Goal: Information Seeking & Learning: Check status

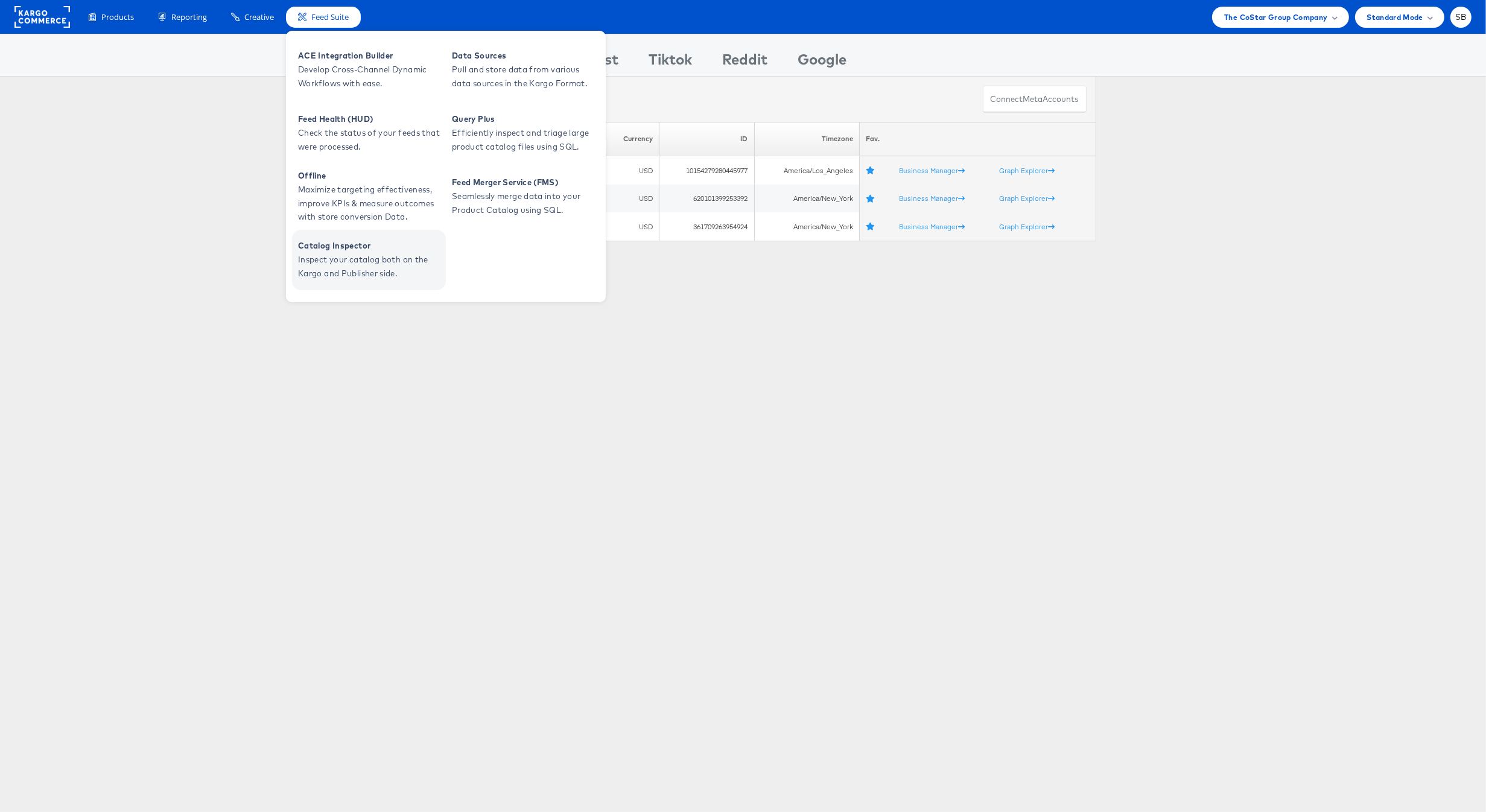
click at [342, 253] on span "Inspect your catalog both on the Kargo and Publisher side." at bounding box center [370, 266] width 145 height 27
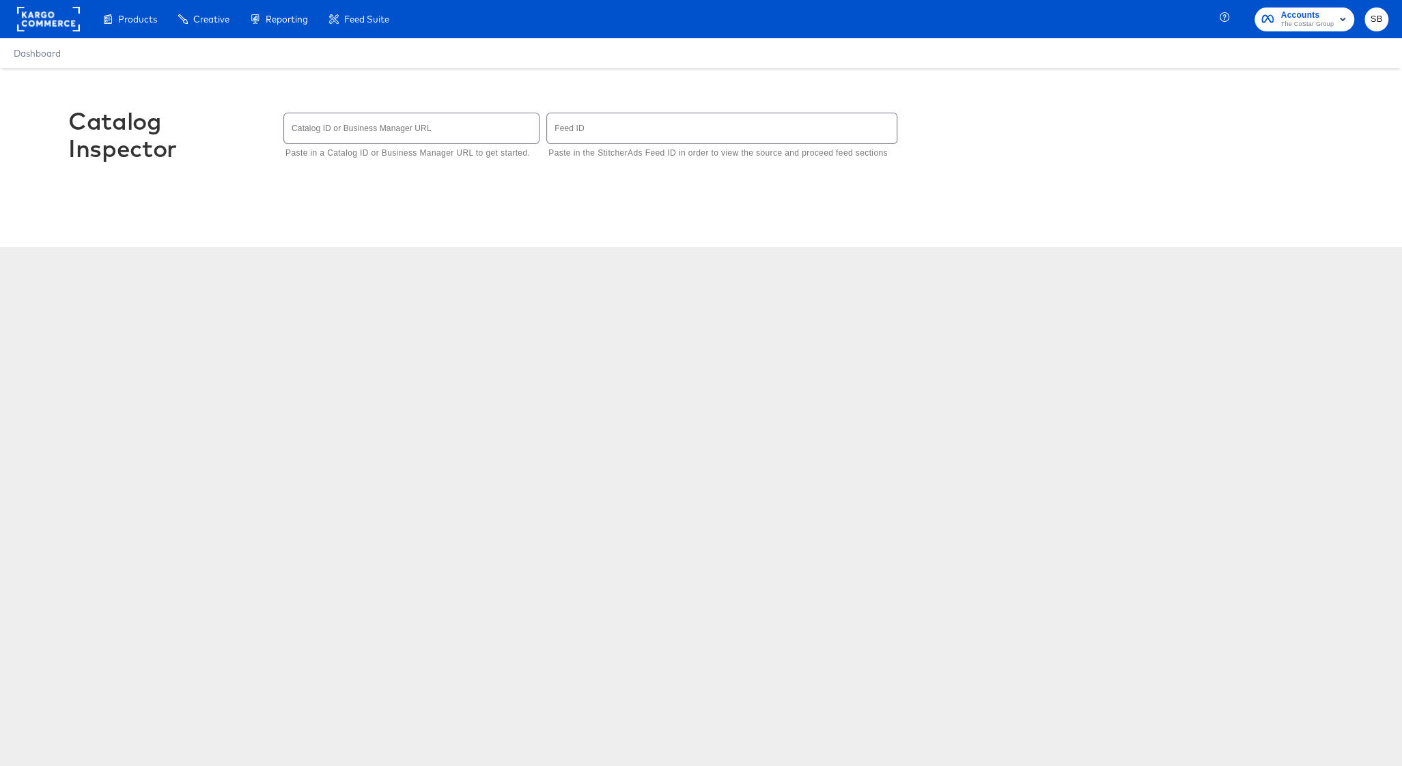
click at [339, 126] on input "text" at bounding box center [411, 127] width 255 height 29
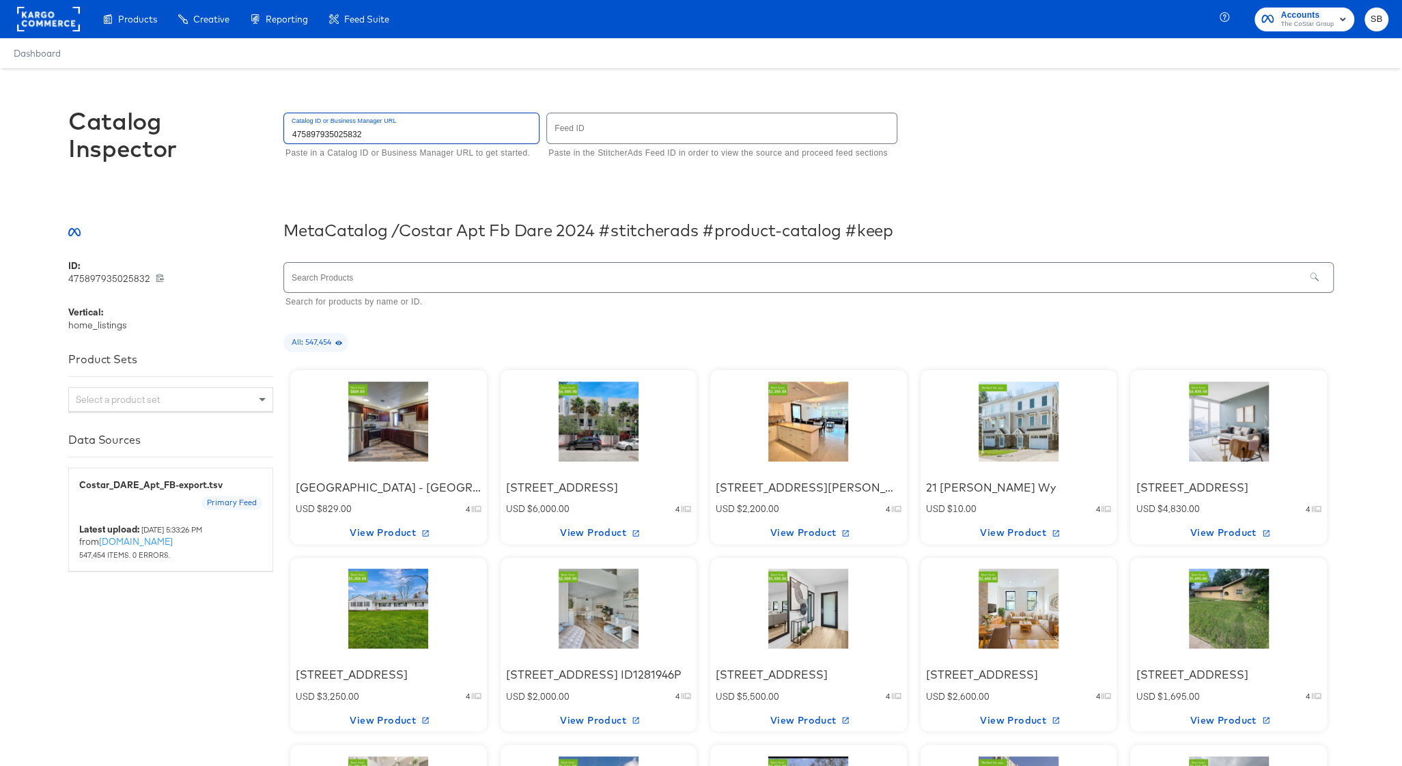
type input "475897935025832"
click at [357, 282] on input "text" at bounding box center [794, 277] width 1020 height 29
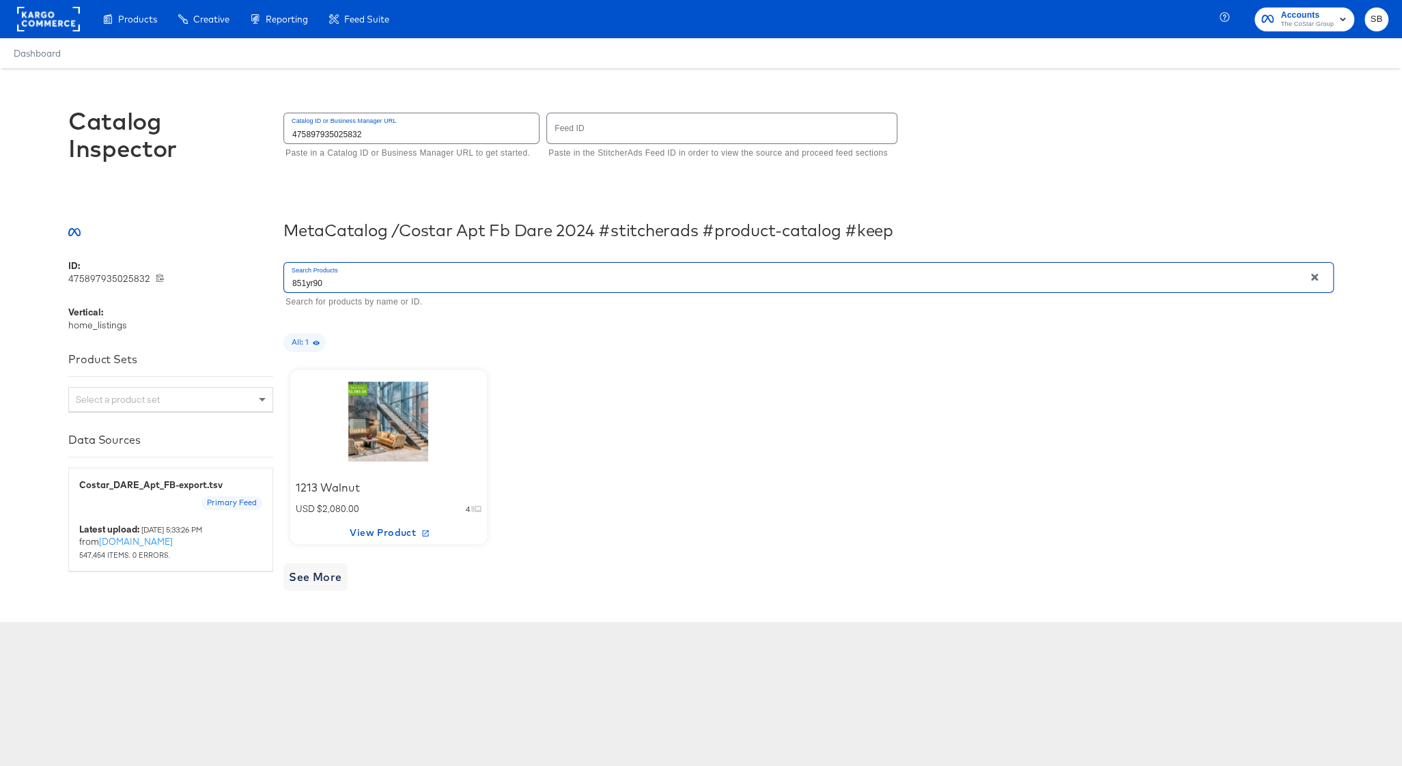
click at [393, 446] on div at bounding box center [388, 421] width 116 height 85
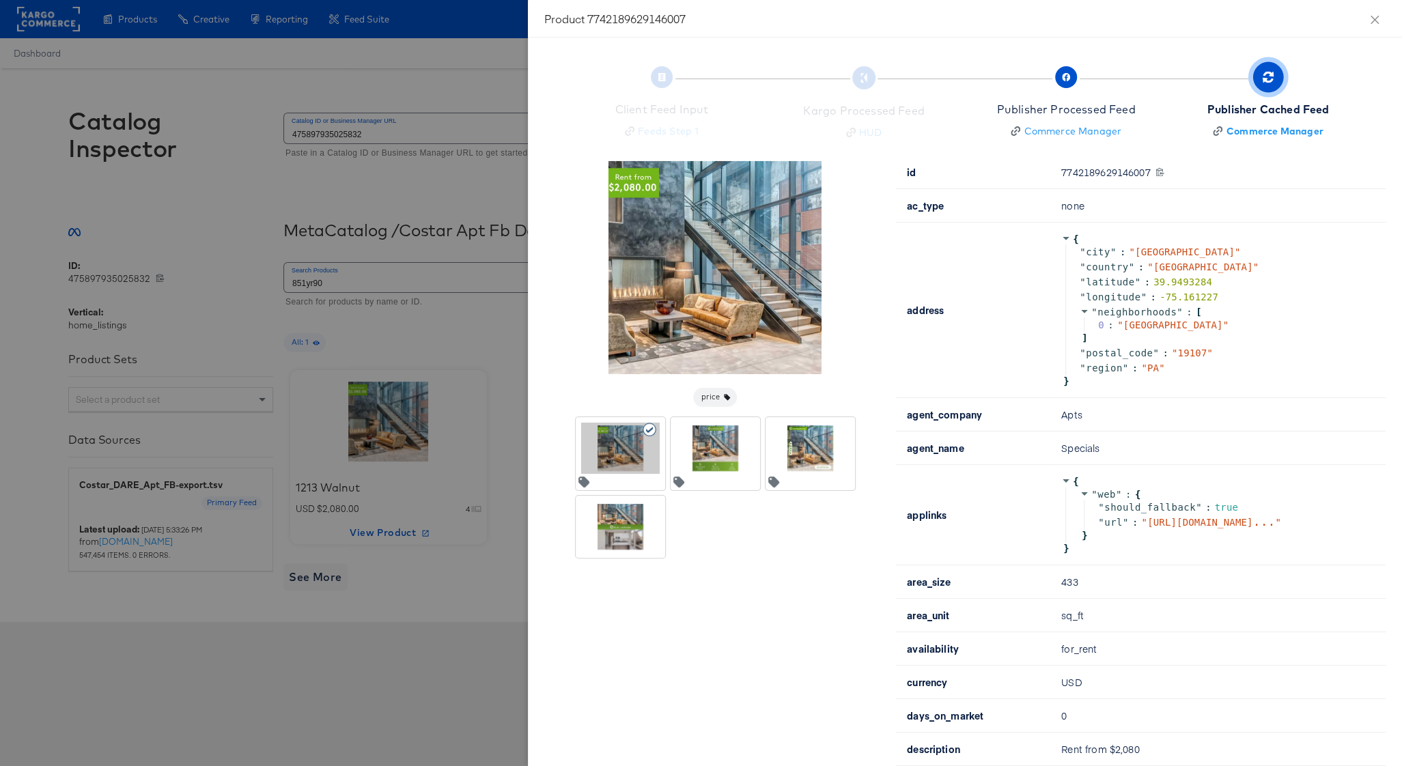
click at [347, 101] on div at bounding box center [701, 383] width 1402 height 766
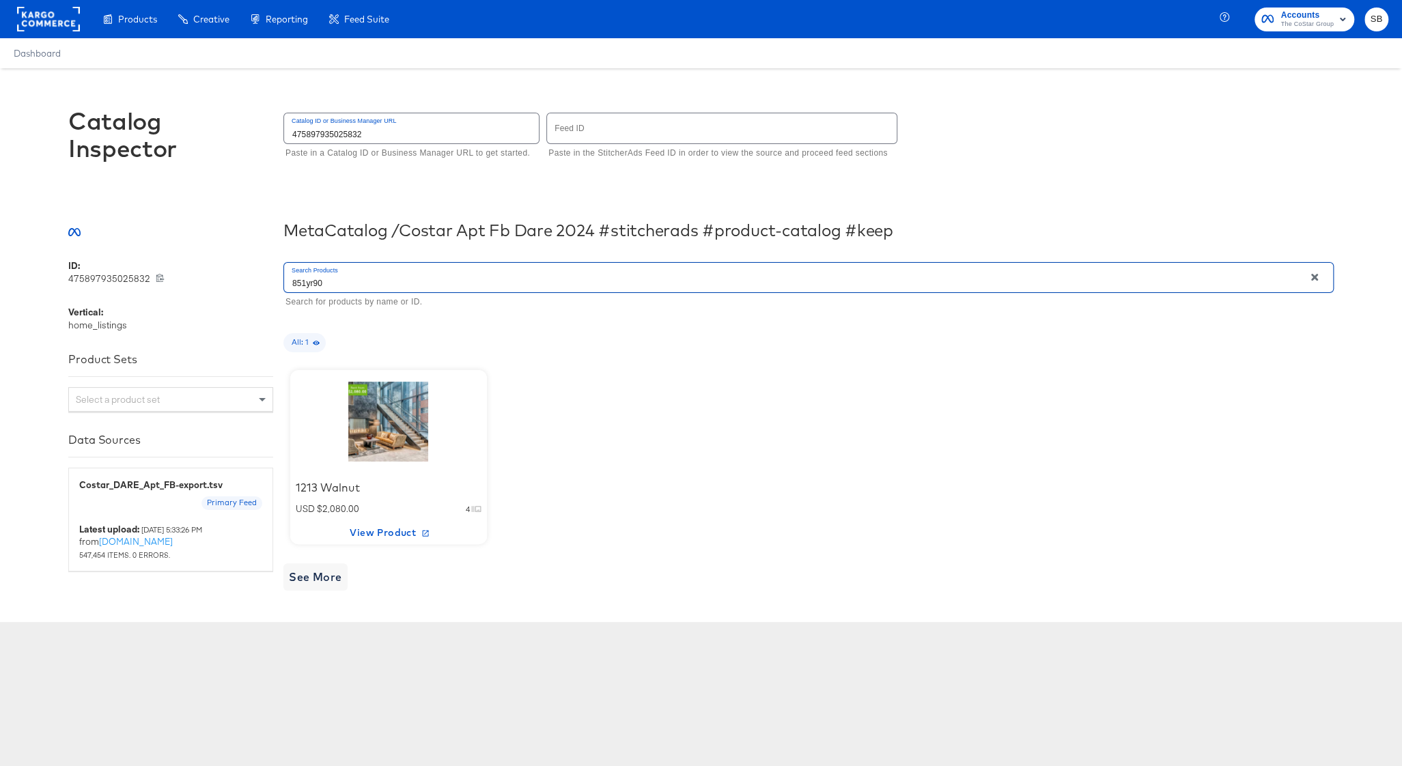
click at [337, 280] on input "851yr90" at bounding box center [794, 277] width 1020 height 29
click at [386, 435] on div at bounding box center [388, 421] width 116 height 85
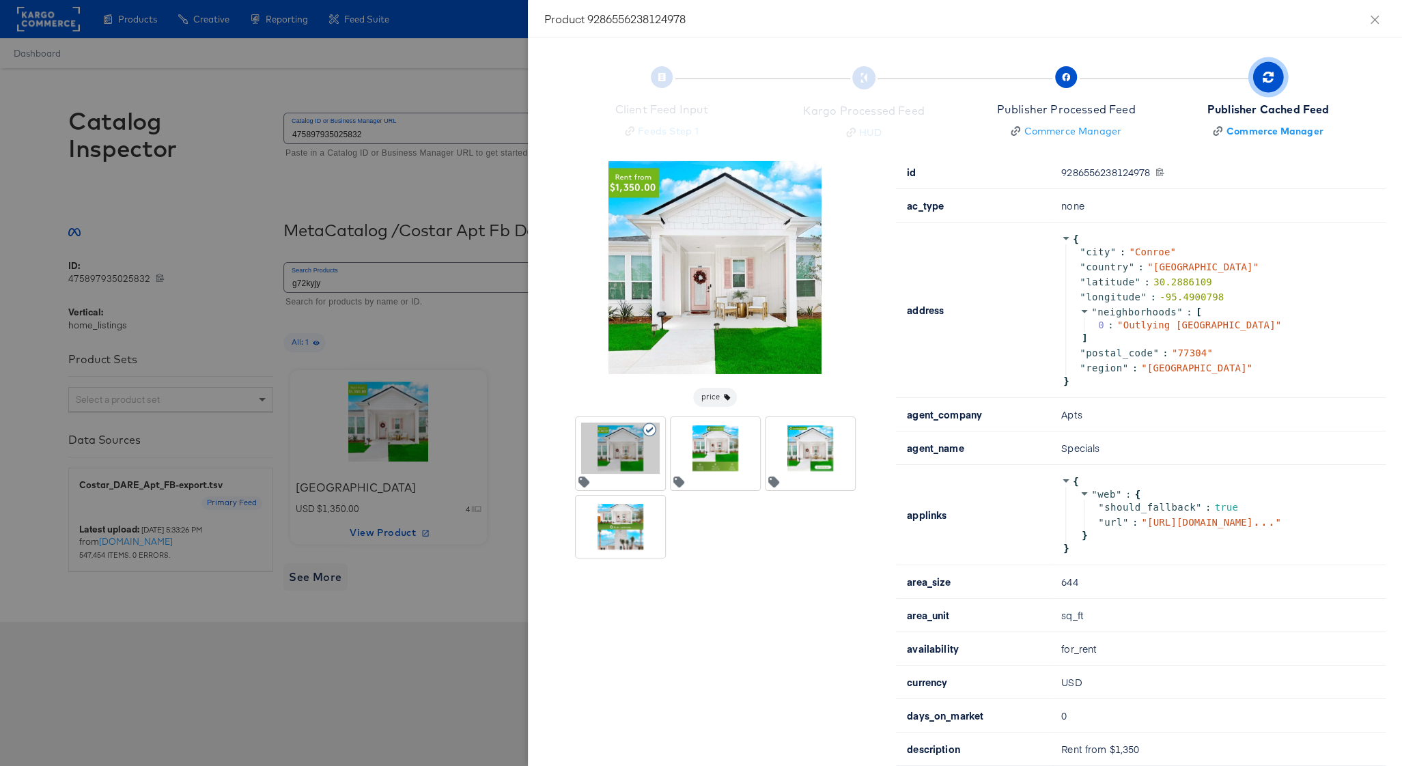
click at [300, 100] on div at bounding box center [701, 383] width 1402 height 766
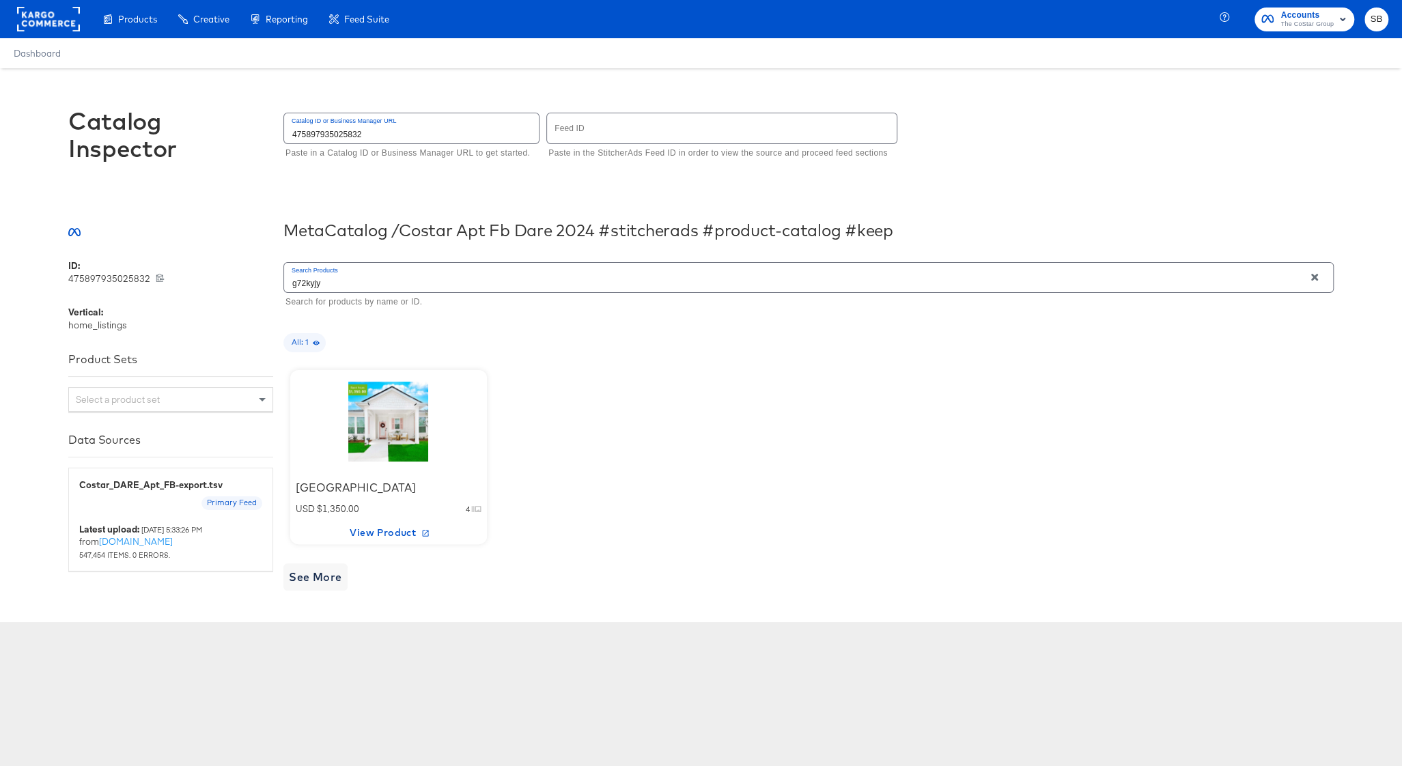
click at [330, 281] on input "g72kyjy" at bounding box center [794, 277] width 1020 height 29
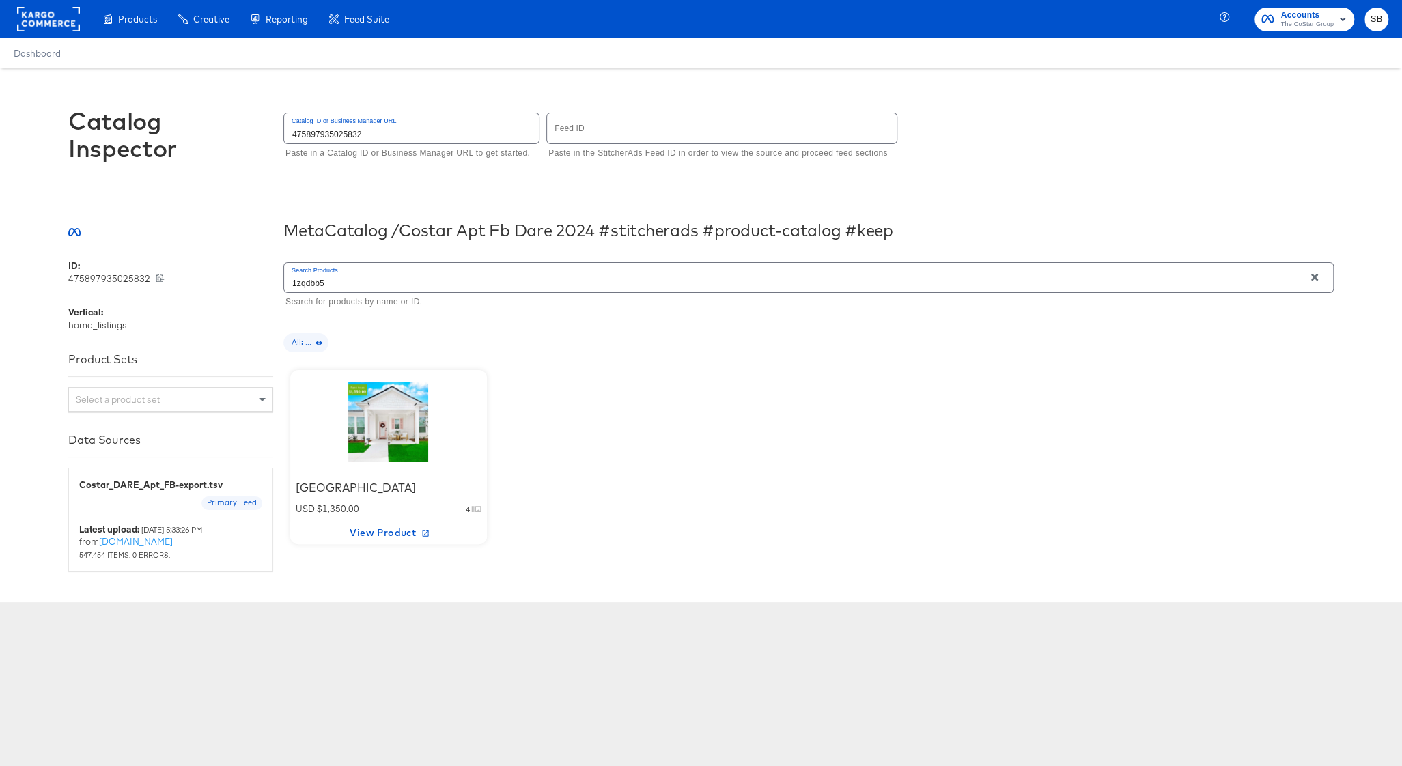
click at [618, 339] on div "All: ..." at bounding box center [808, 342] width 1050 height 19
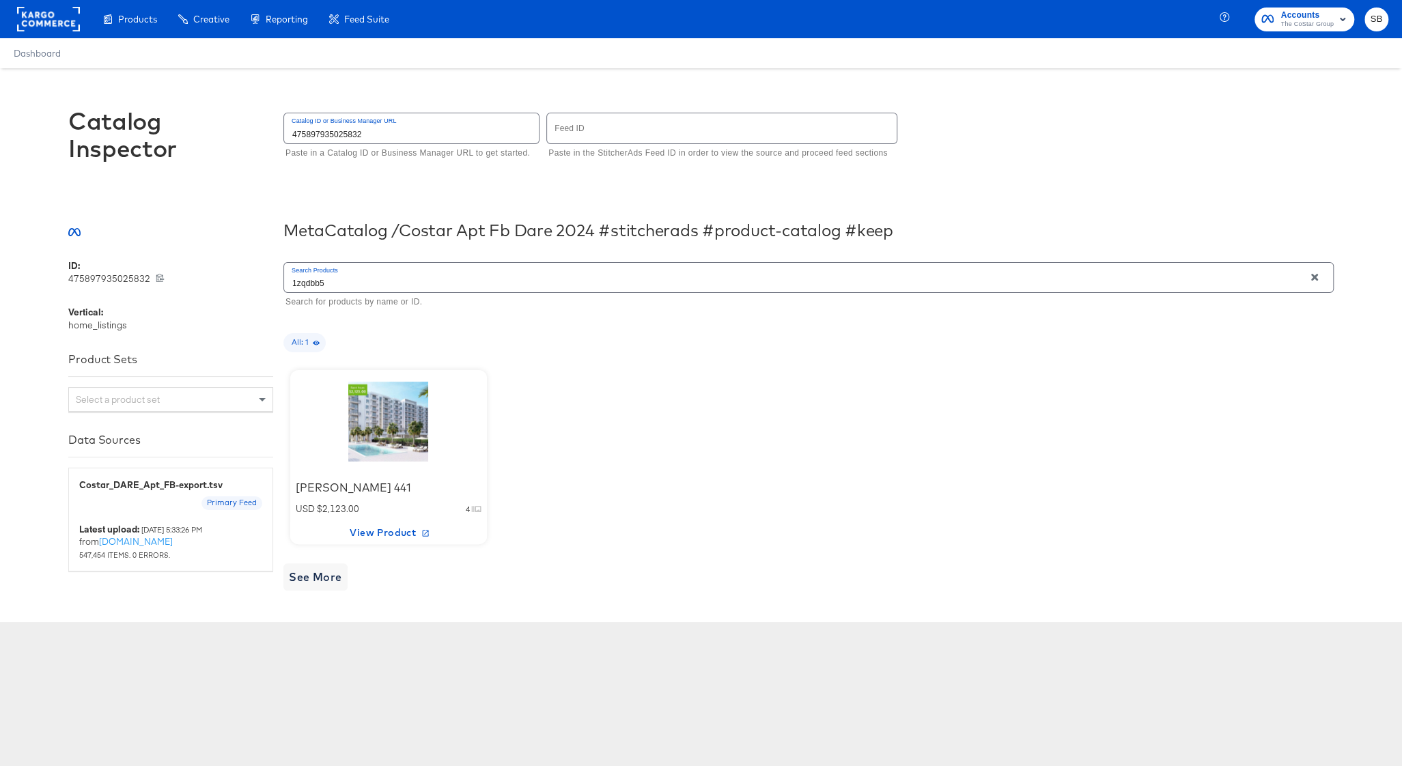
click at [373, 279] on input "1zqdbb5" at bounding box center [794, 277] width 1020 height 29
click at [372, 277] on input "1zqdbb5" at bounding box center [794, 277] width 1020 height 29
click at [320, 282] on input "b4t5wyb" at bounding box center [794, 277] width 1020 height 29
click at [629, 374] on div "Ascend Mirada USD $1,555.00 4 View Product" at bounding box center [808, 457] width 1050 height 188
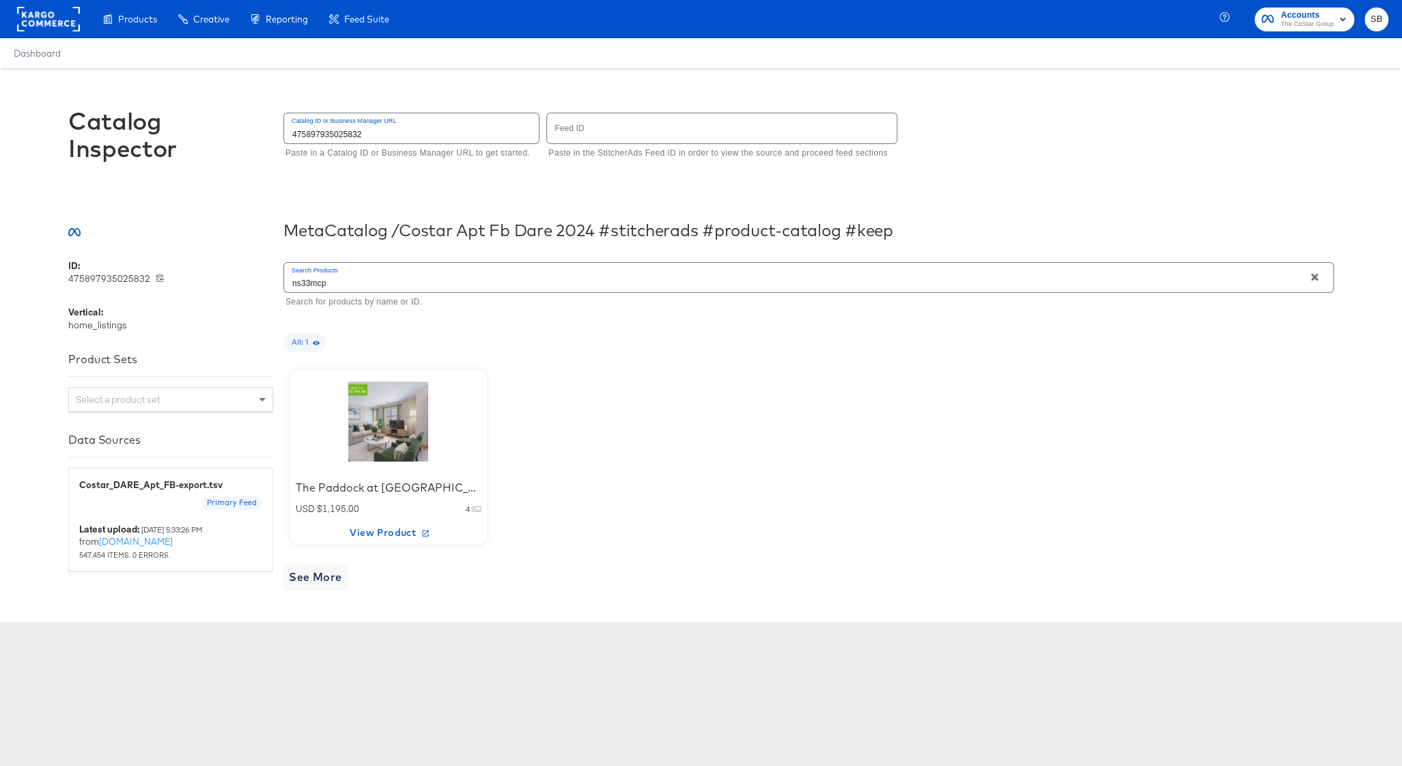
click at [394, 431] on div at bounding box center [388, 421] width 116 height 85
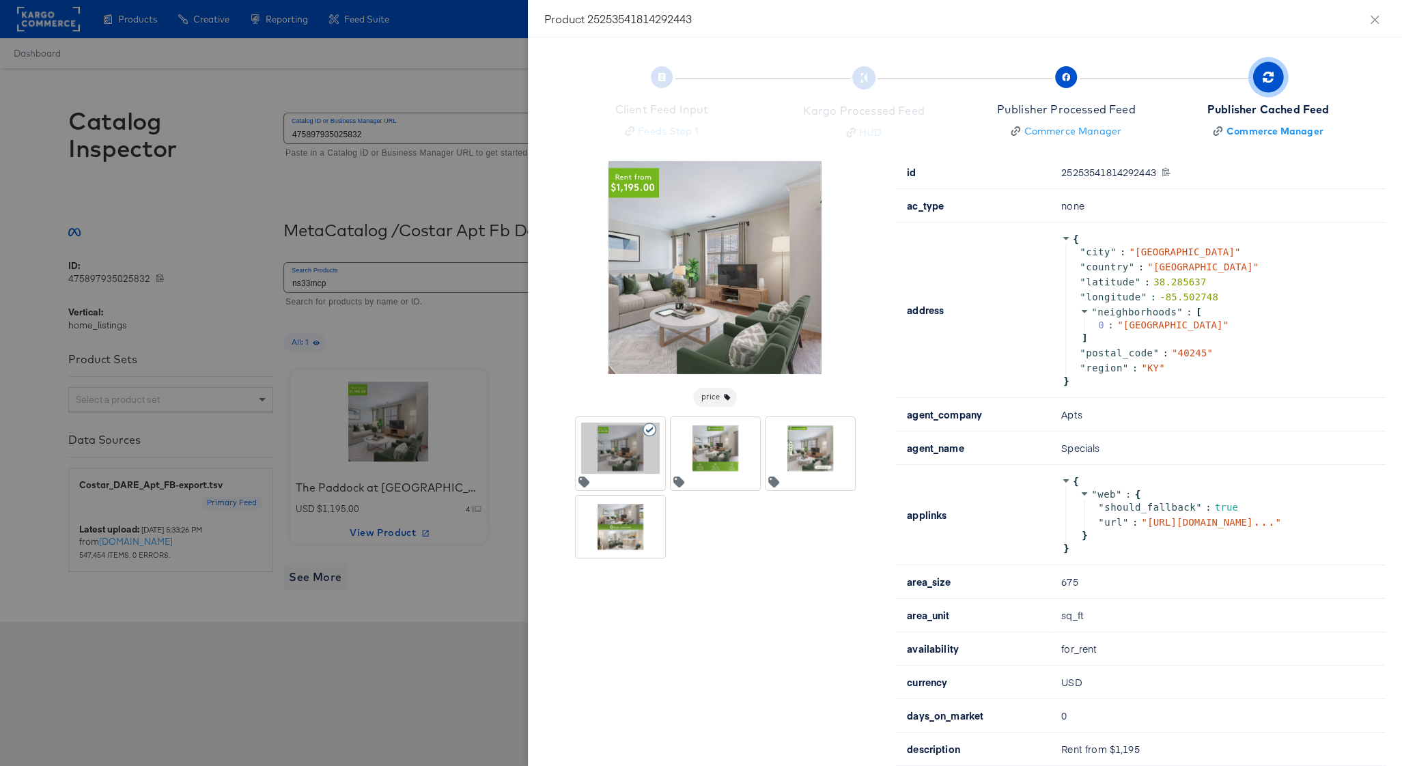
click at [404, 216] on div at bounding box center [701, 383] width 1402 height 766
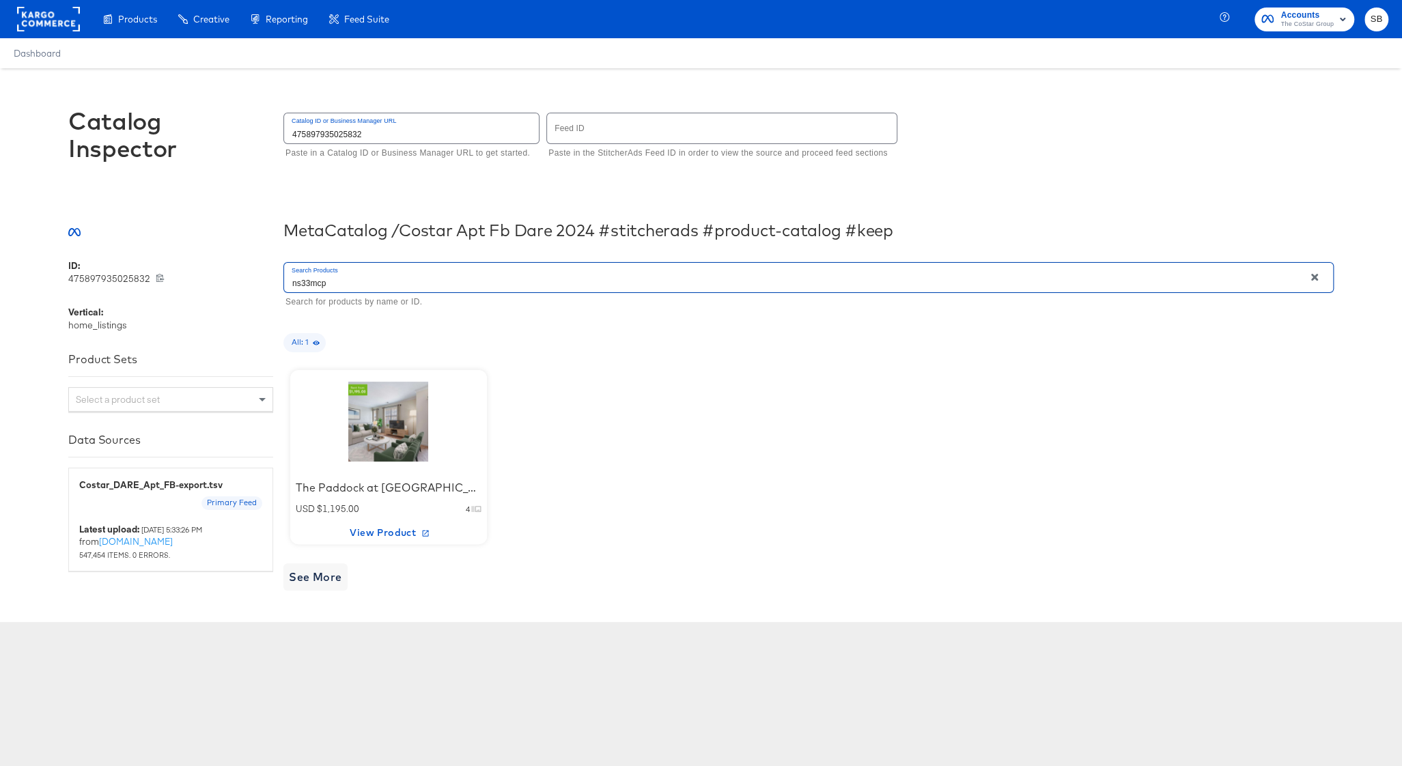
click at [337, 278] on input "ns33mcp" at bounding box center [794, 277] width 1020 height 29
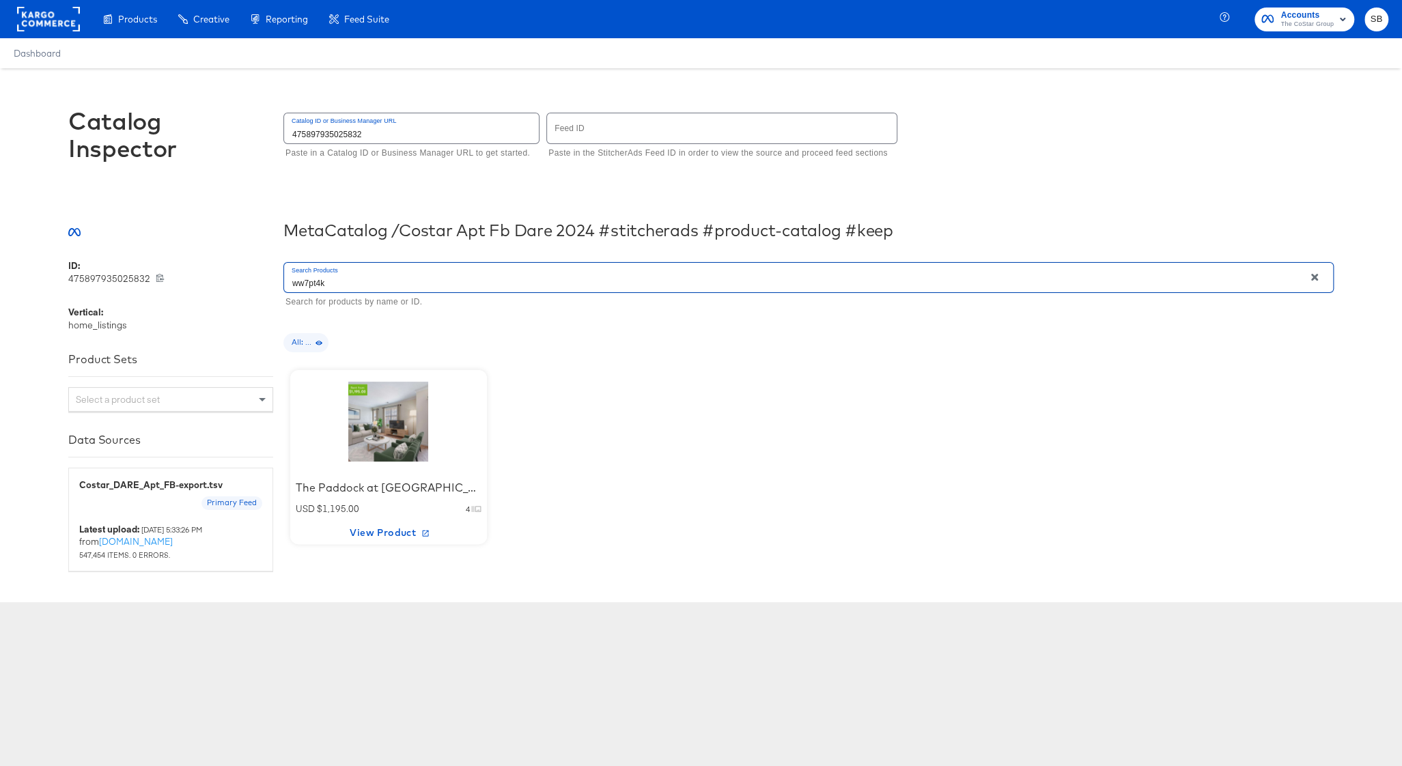
click at [596, 355] on div "Search Products ww7pt4k Search for products by name or ID. All: ... The Paddock…" at bounding box center [808, 414] width 1050 height 311
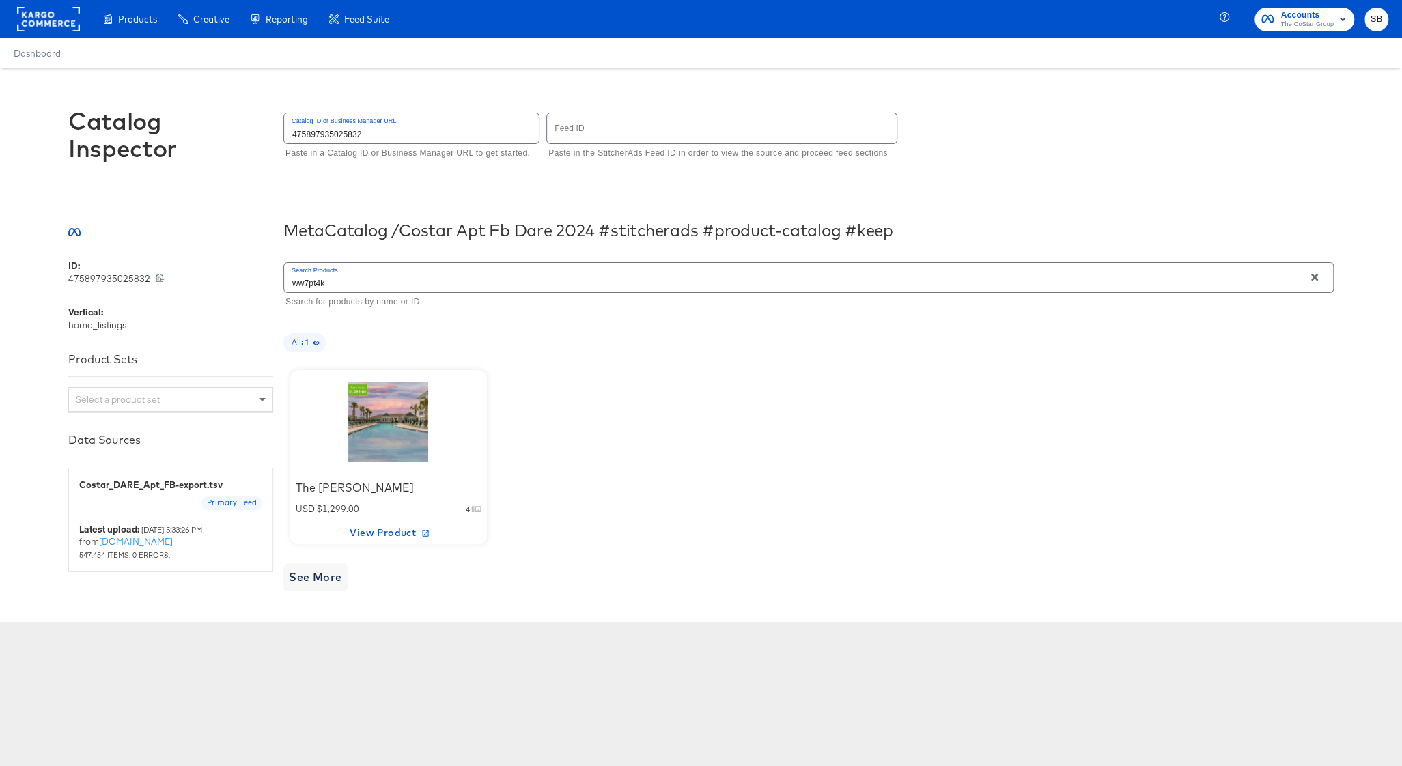
click at [365, 443] on div at bounding box center [388, 421] width 116 height 85
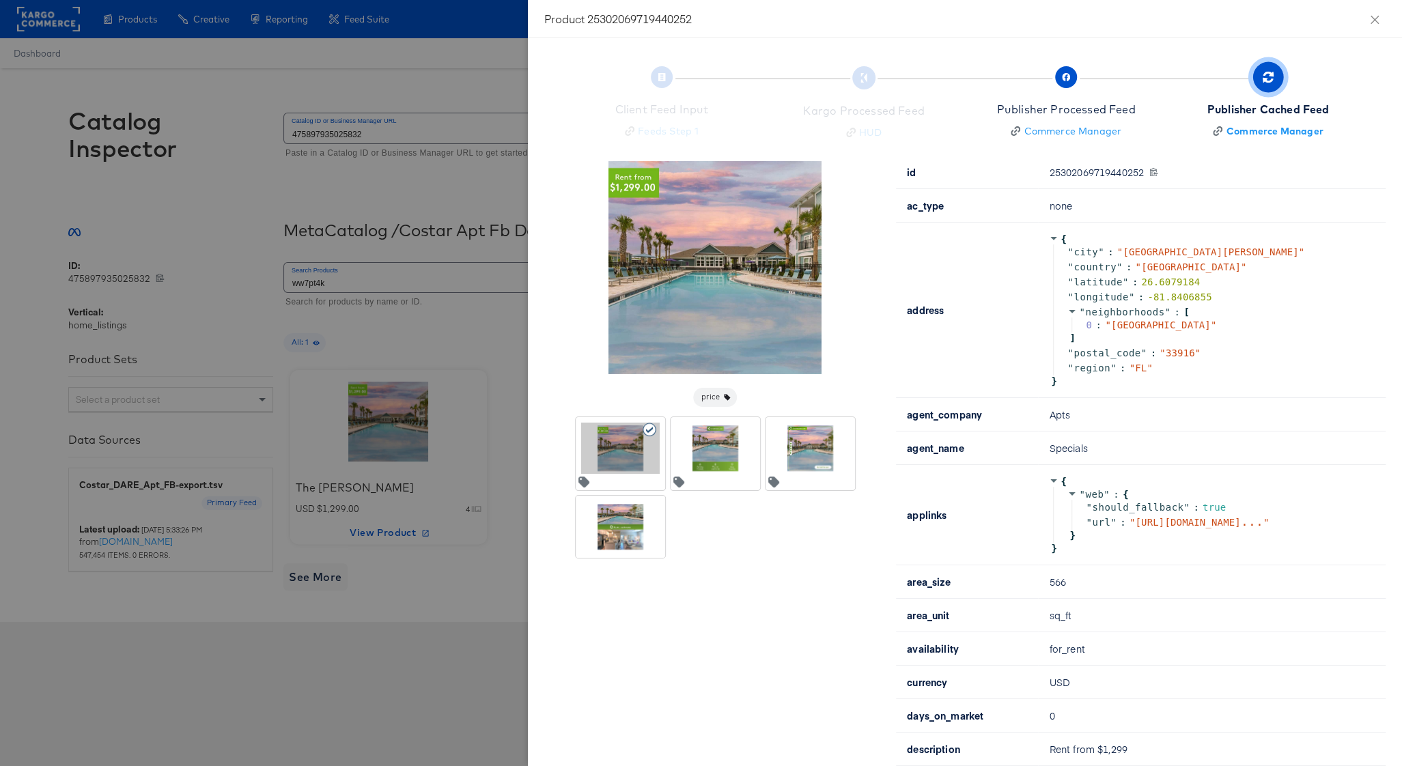
click at [208, 201] on div at bounding box center [701, 383] width 1402 height 766
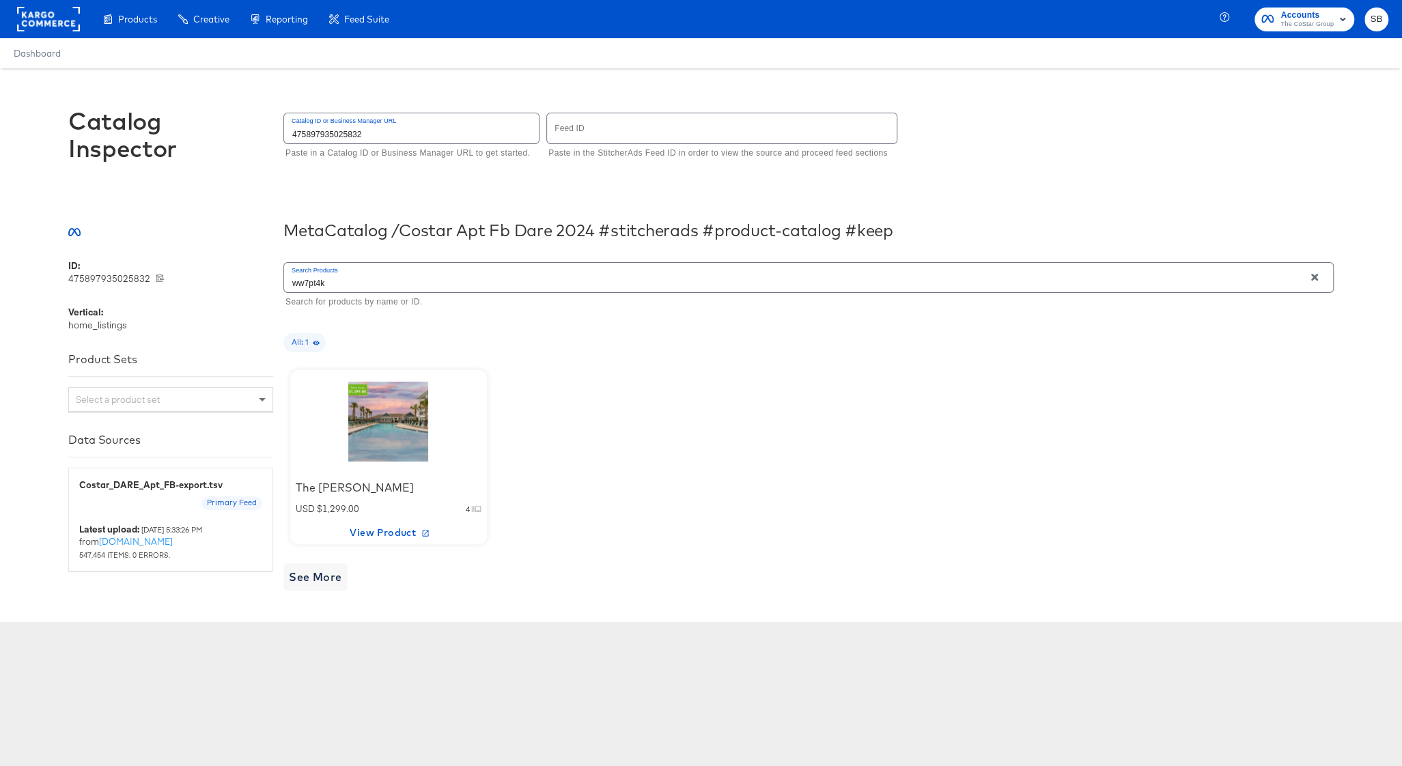
click at [323, 285] on input "ww7pt4k" at bounding box center [794, 277] width 1020 height 29
click at [527, 367] on div "The [PERSON_NAME] USD $1,299.00 4 View Product" at bounding box center [808, 457] width 1050 height 188
click at [378, 279] on input "3ts9czf" at bounding box center [794, 277] width 1020 height 29
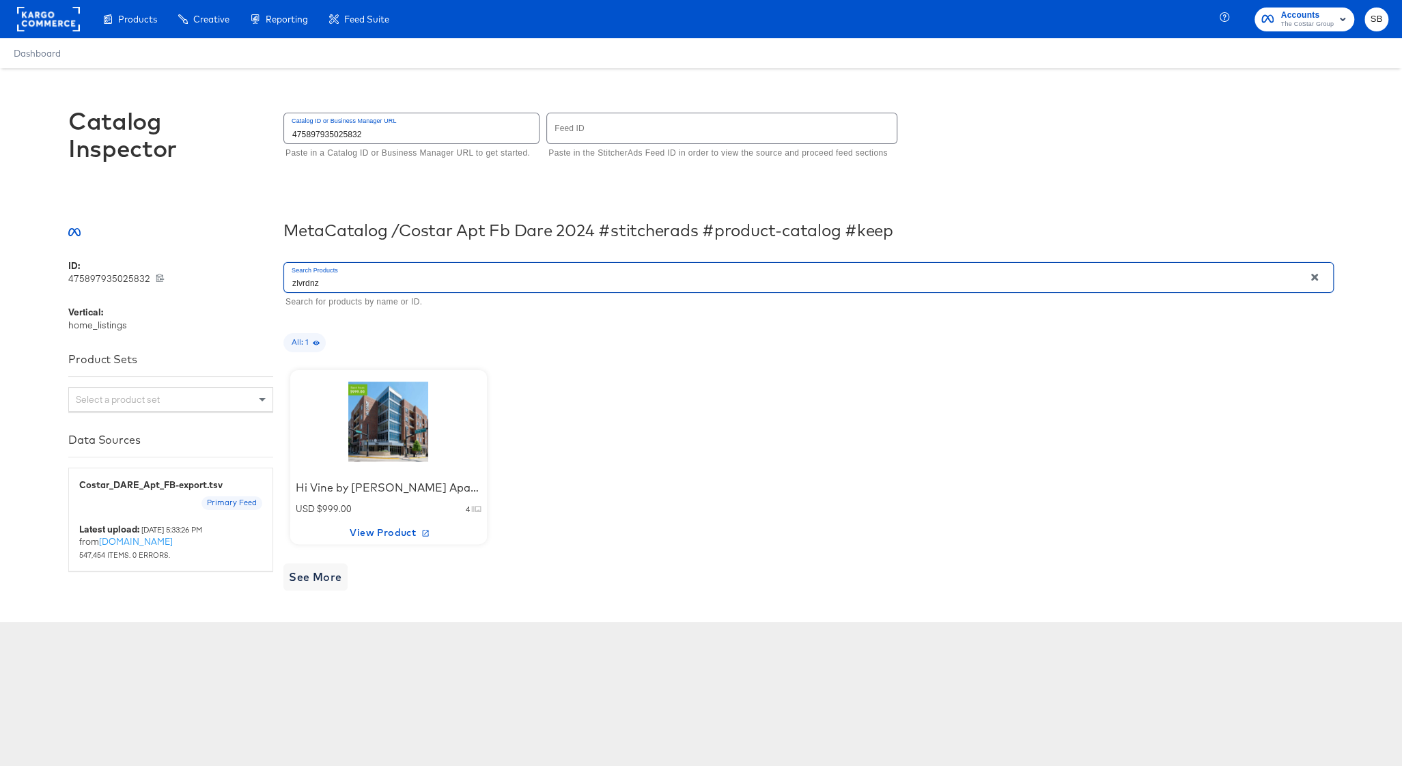
click at [618, 350] on div "All: 1" at bounding box center [808, 342] width 1050 height 19
click at [350, 287] on input "zlvrdnz" at bounding box center [794, 277] width 1020 height 29
click at [539, 437] on div "401 Union USD $1,400.00 4 View Product" at bounding box center [808, 457] width 1050 height 188
click at [430, 448] on div at bounding box center [388, 421] width 116 height 85
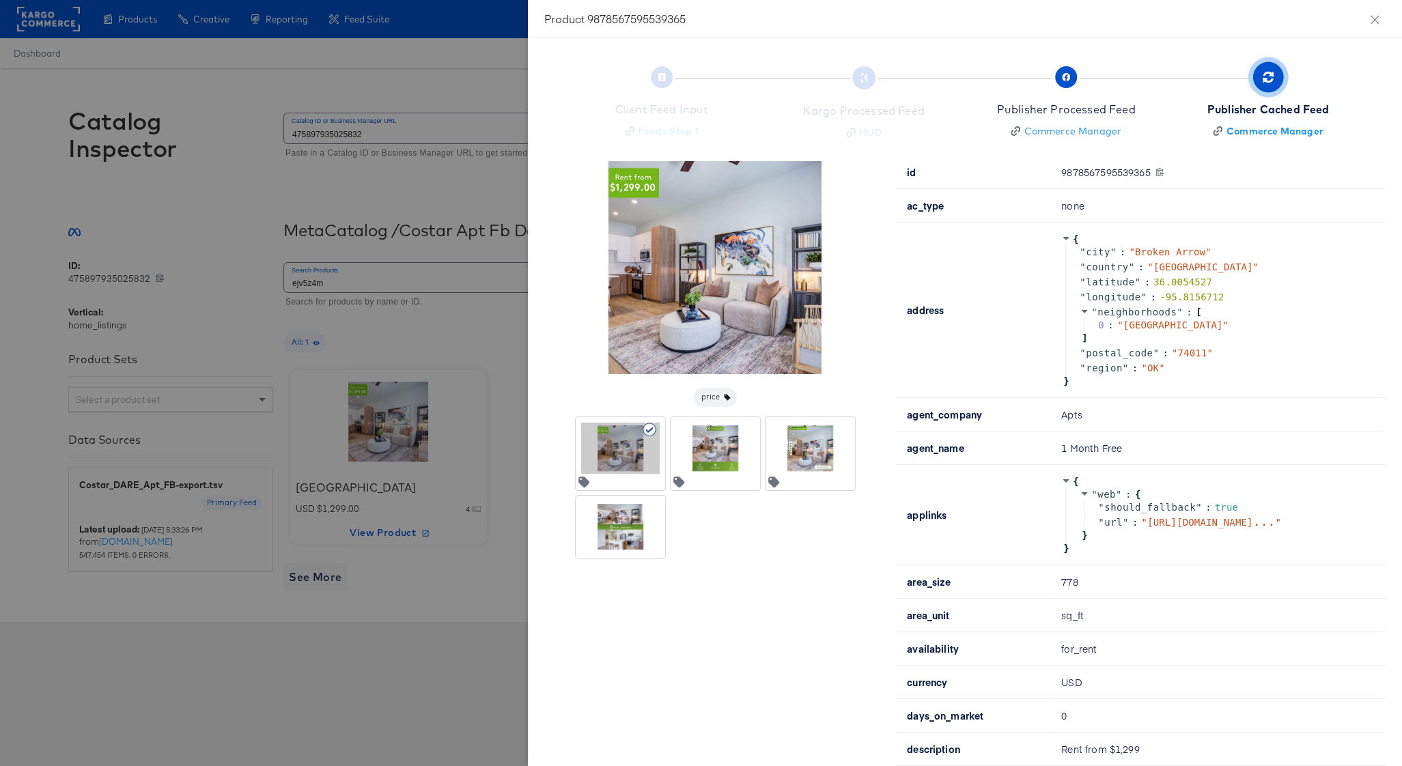
click at [339, 128] on div at bounding box center [701, 383] width 1402 height 766
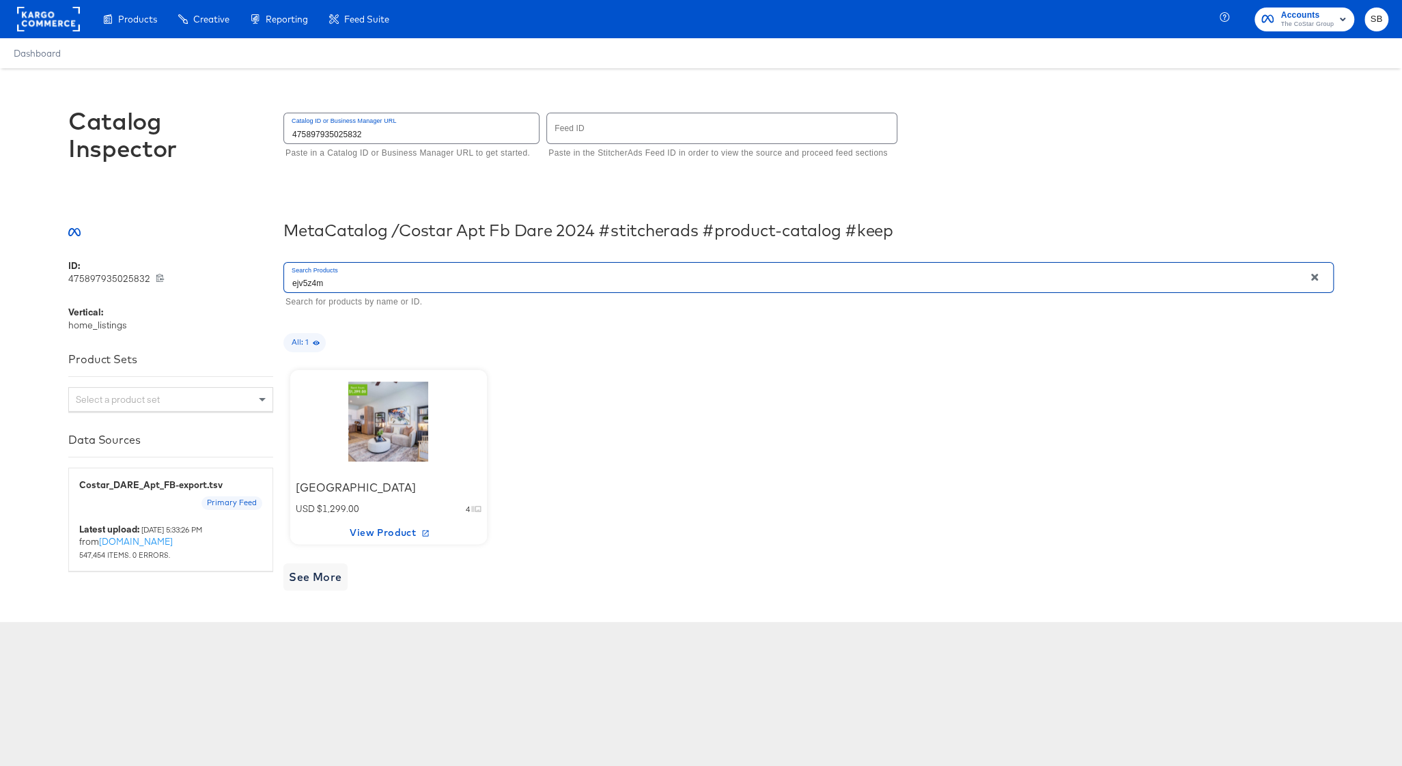
click at [343, 276] on input "ejv5z4m" at bounding box center [794, 277] width 1020 height 29
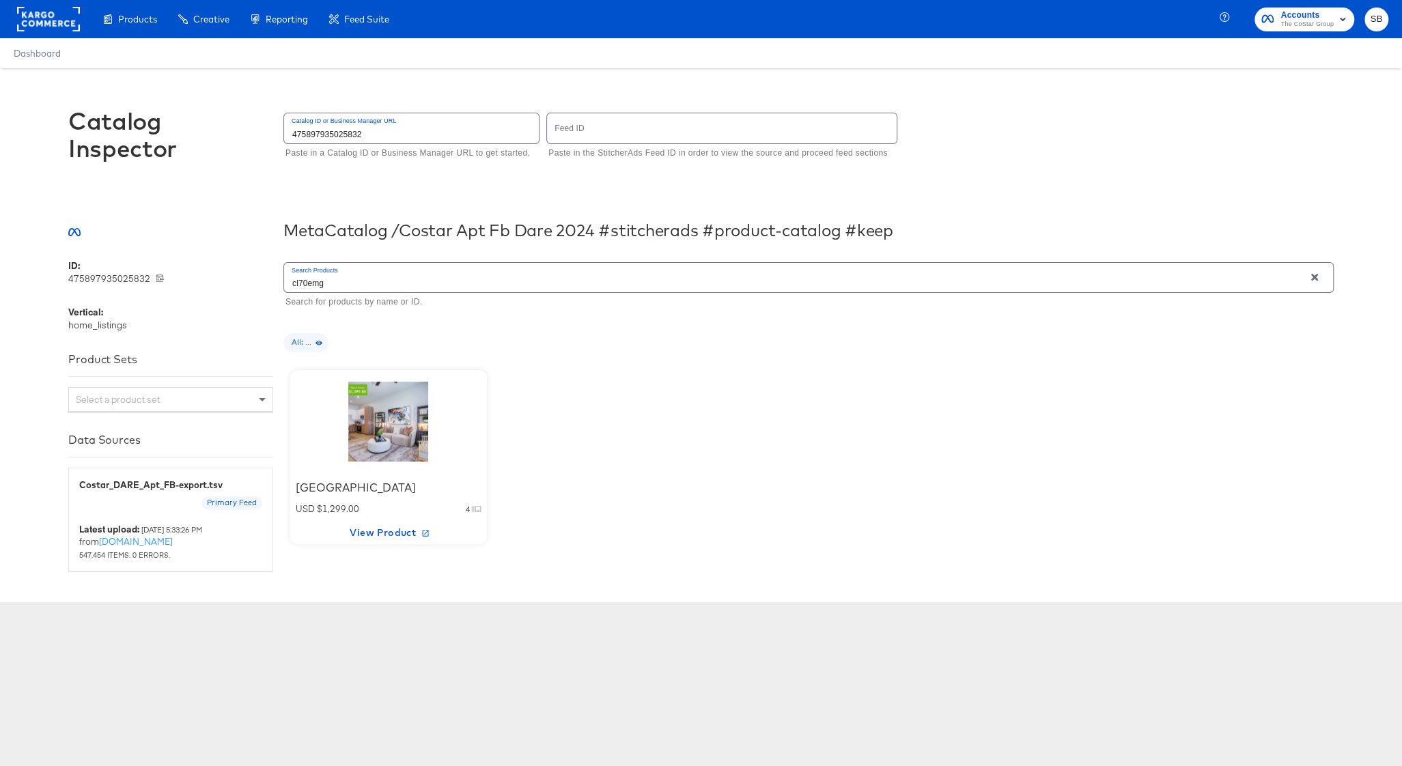
click at [586, 412] on div "Heritage Grove USD $1,299.00 4 View Product" at bounding box center [808, 457] width 1050 height 188
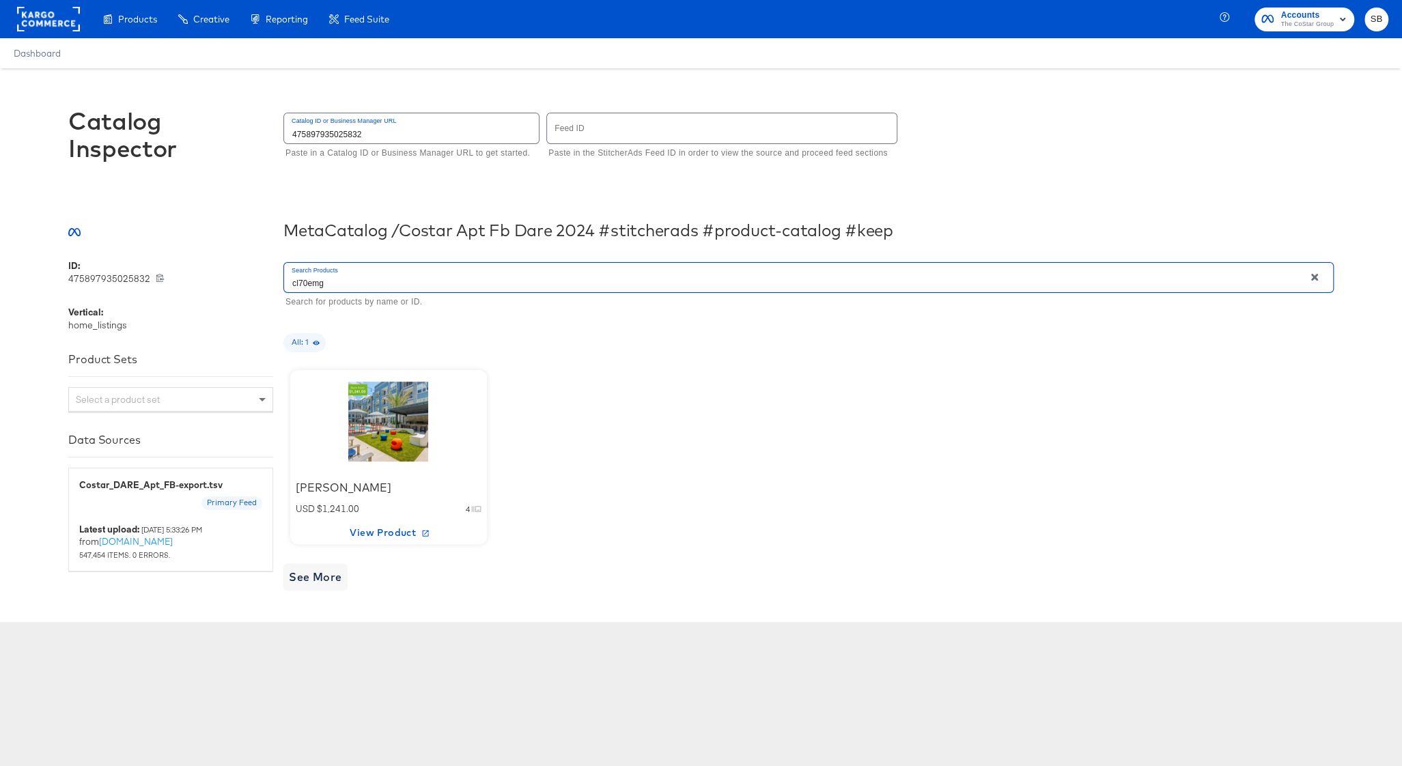
click at [315, 288] on input "cl70emg" at bounding box center [794, 277] width 1020 height 29
type input "8019nc1"
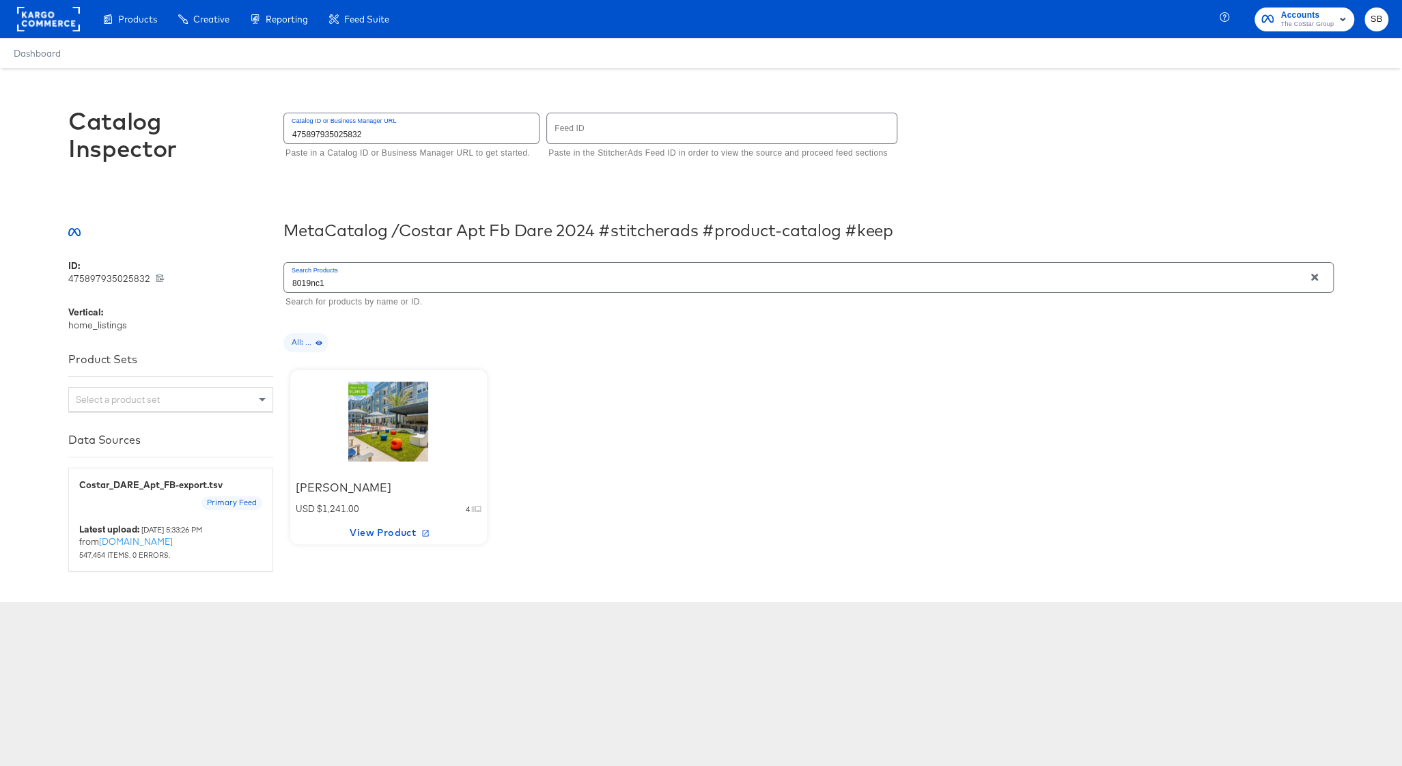
click at [581, 371] on div "[PERSON_NAME] USD $1,241.00 4 View Product" at bounding box center [808, 457] width 1050 height 188
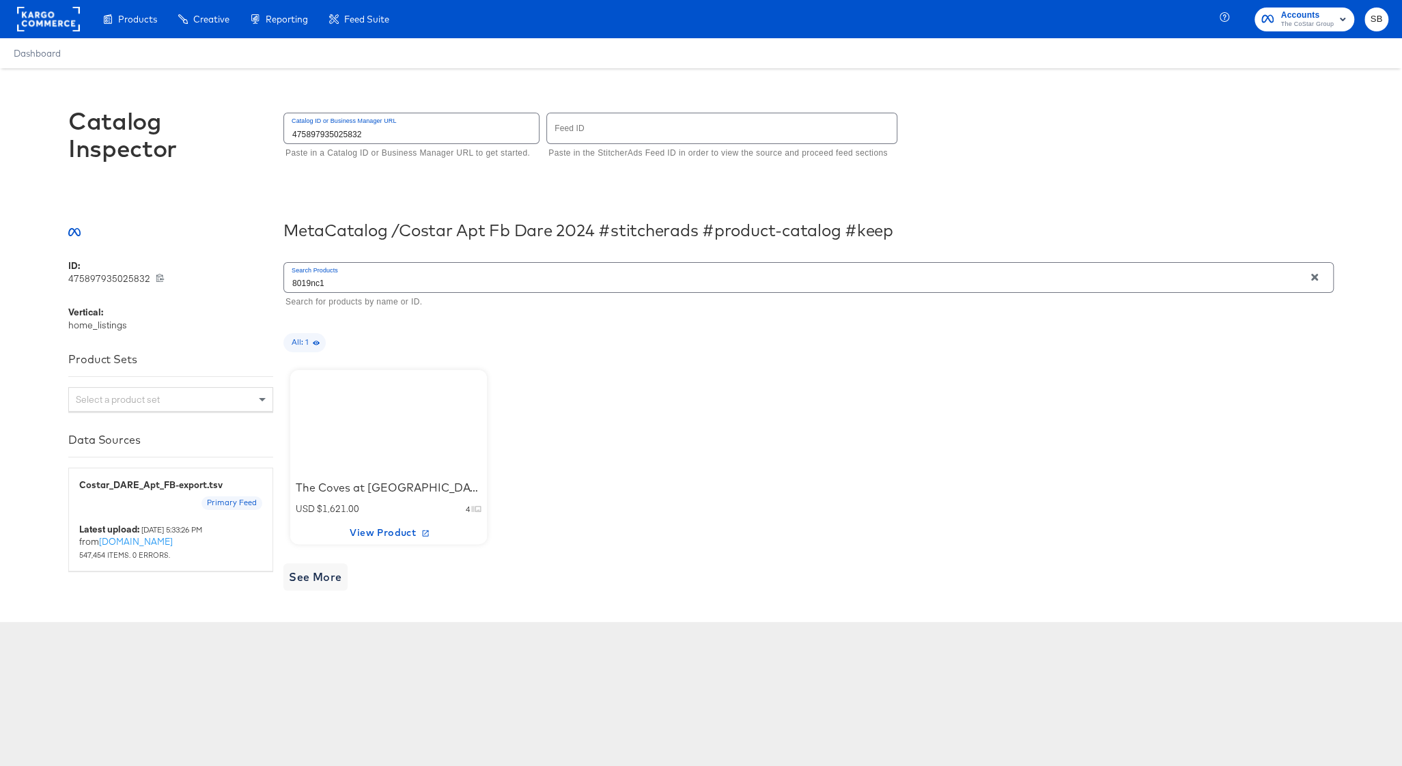
click at [412, 409] on div at bounding box center [388, 421] width 116 height 85
